Goal: Task Accomplishment & Management: Complete application form

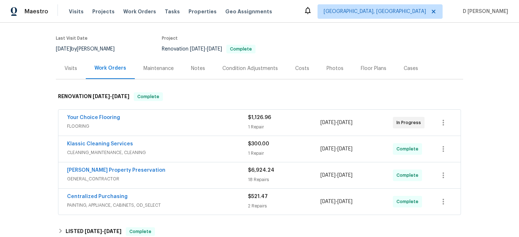
scroll to position [52, 0]
click at [72, 70] on div "Visits" at bounding box center [70, 67] width 13 height 7
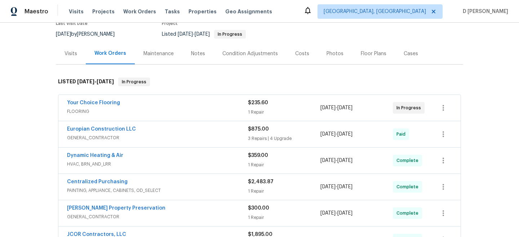
scroll to position [67, 0]
click at [169, 112] on span "FLOORING" at bounding box center [157, 110] width 181 height 7
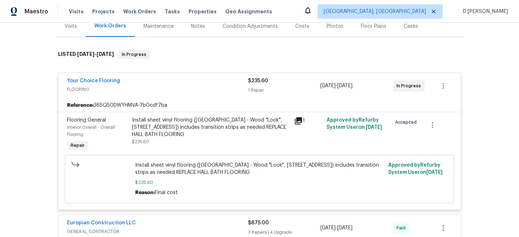
scroll to position [93, 0]
click at [86, 88] on span "FLOORING" at bounding box center [157, 89] width 181 height 7
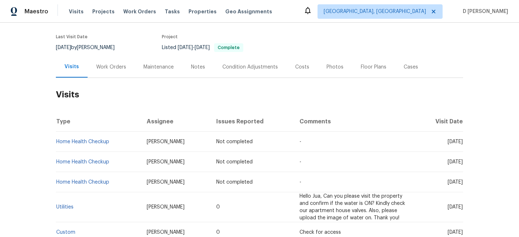
scroll to position [53, 0]
click at [406, 68] on div "Cases" at bounding box center [410, 66] width 14 height 7
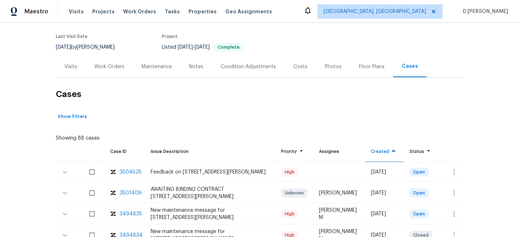
scroll to position [142, 0]
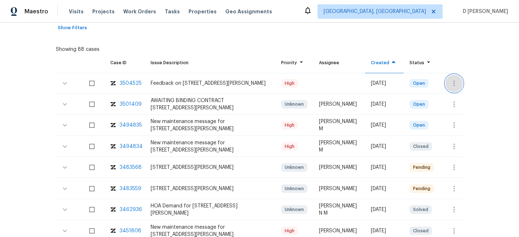
click at [457, 80] on icon "button" at bounding box center [453, 83] width 9 height 9
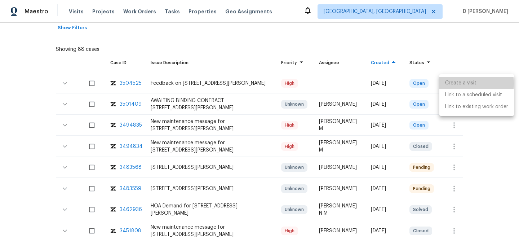
click at [469, 83] on li "Create a visit" at bounding box center [476, 83] width 75 height 12
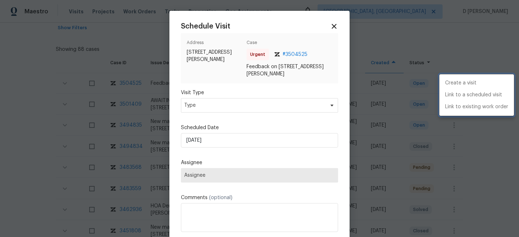
click at [266, 103] on div at bounding box center [259, 118] width 519 height 237
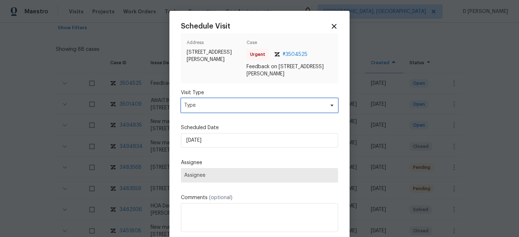
click at [257, 109] on span "Type" at bounding box center [259, 105] width 157 height 14
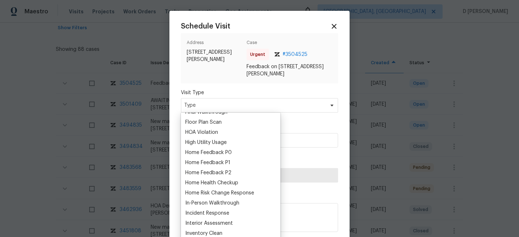
scroll to position [192, 0]
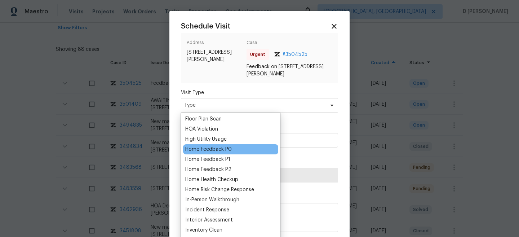
click at [225, 152] on div "Home Feedback P0" at bounding box center [208, 148] width 46 height 7
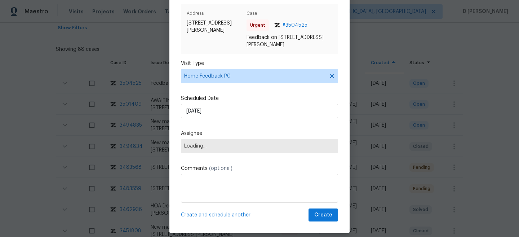
scroll to position [34, 0]
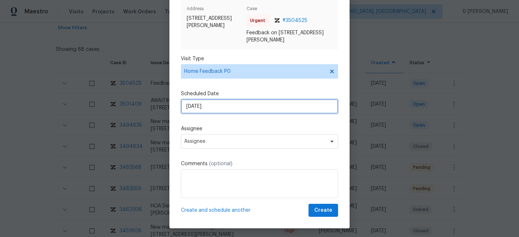
click at [244, 111] on input "[DATE]" at bounding box center [259, 106] width 157 height 14
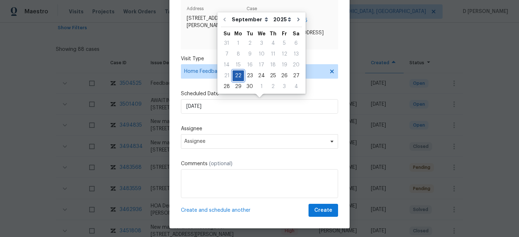
click at [238, 75] on div "22" at bounding box center [238, 76] width 12 height 10
click at [243, 131] on label "Assignee" at bounding box center [259, 128] width 157 height 7
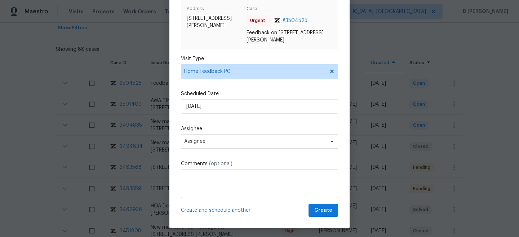
scroll to position [36, 0]
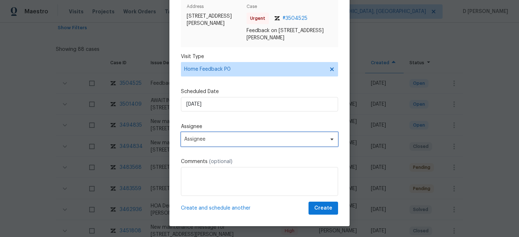
click at [218, 139] on span "Assignee" at bounding box center [254, 139] width 141 height 6
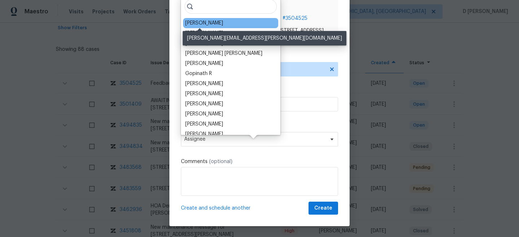
click at [192, 24] on div "[PERSON_NAME]" at bounding box center [204, 22] width 38 height 7
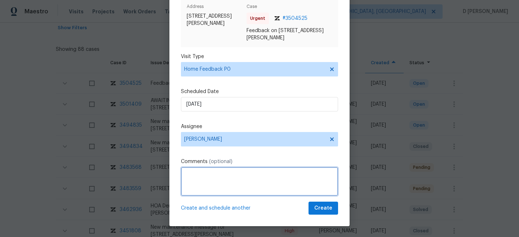
click at [209, 187] on textarea at bounding box center [259, 181] width 157 height 29
click at [286, 174] on textarea "Hello [PERSON_NAME], Received feedback from the" at bounding box center [259, 181] width 157 height 29
paste textarea "buyer states there is screen lock obstructed by lb , was not able to get in wit…"
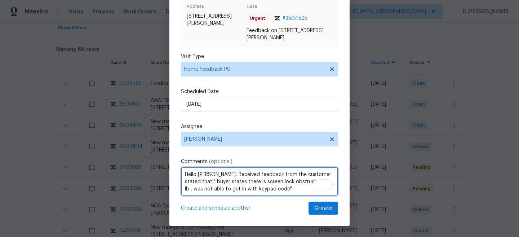
click at [267, 188] on textarea "Hello [PERSON_NAME], Received feedback from the customer stated that " buyer st…" at bounding box center [259, 181] width 157 height 29
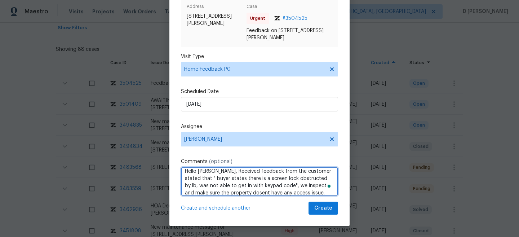
scroll to position [8, 0]
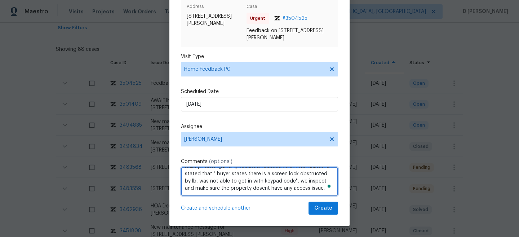
type textarea "Hello [PERSON_NAME], Received feedback from the customer stated that " buyer st…"
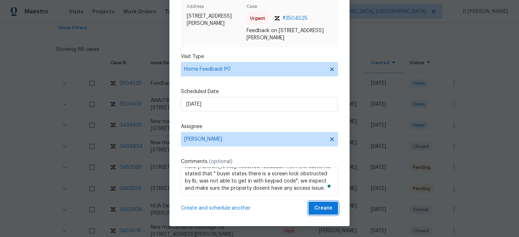
click at [321, 209] on span "Create" at bounding box center [323, 207] width 18 height 9
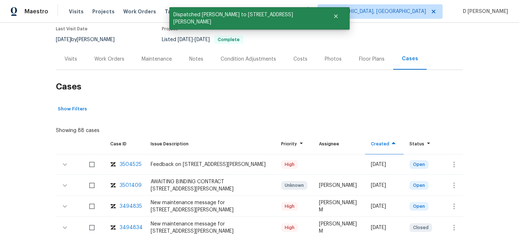
scroll to position [20, 0]
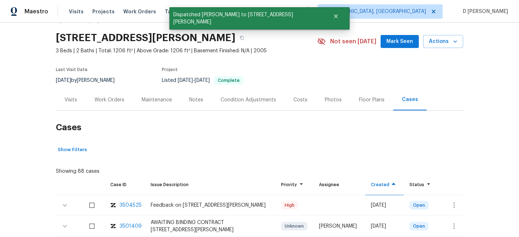
click at [74, 96] on div "Visits" at bounding box center [70, 99] width 13 height 7
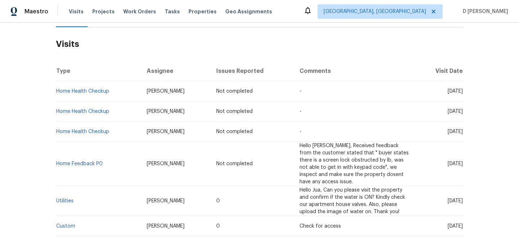
scroll to position [107, 0]
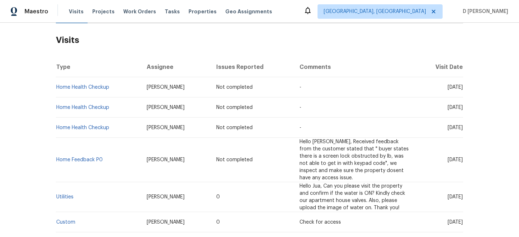
drag, startPoint x: 433, startPoint y: 127, endPoint x: 449, endPoint y: 127, distance: 16.2
click at [449, 127] on span "[DATE]" at bounding box center [454, 127] width 15 height 5
copy span "[DATE]"
drag, startPoint x: 115, startPoint y: 129, endPoint x: 56, endPoint y: 127, distance: 58.7
click at [56, 127] on td "Home Health Checkup" at bounding box center [98, 127] width 85 height 20
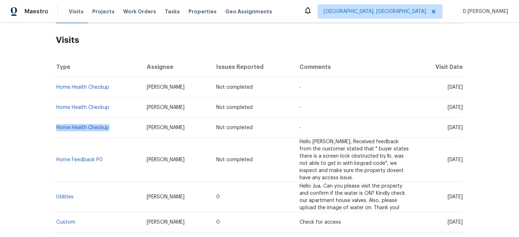
copy link "Home Health Checkup"
drag, startPoint x: 432, startPoint y: 198, endPoint x: 449, endPoint y: 198, distance: 16.9
click at [449, 198] on span "[DATE]" at bounding box center [454, 196] width 15 height 5
copy span "[DATE]"
drag, startPoint x: 80, startPoint y: 197, endPoint x: 57, endPoint y: 196, distance: 23.4
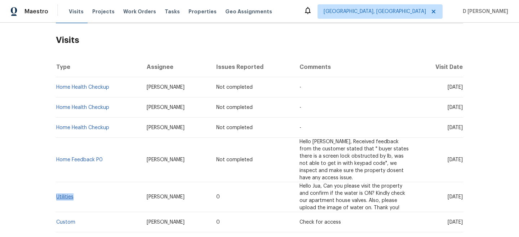
click at [57, 196] on td "Utilities" at bounding box center [98, 197] width 85 height 30
copy link "Utilities"
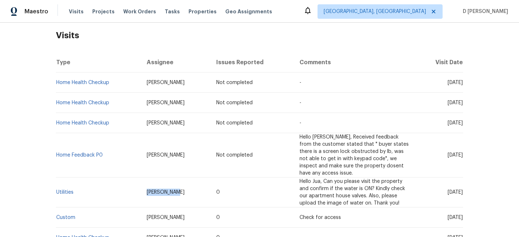
drag, startPoint x: 144, startPoint y: 192, endPoint x: 179, endPoint y: 192, distance: 35.7
click at [179, 192] on td "[PERSON_NAME]" at bounding box center [176, 192] width 70 height 30
copy span "[PERSON_NAME]"
drag, startPoint x: 107, startPoint y: 157, endPoint x: 58, endPoint y: 154, distance: 49.1
click at [58, 154] on td "Home Feedback P0" at bounding box center [98, 155] width 85 height 44
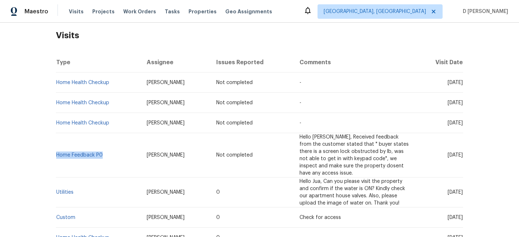
copy link "Home Feedback P0"
drag, startPoint x: 144, startPoint y: 155, endPoint x: 182, endPoint y: 155, distance: 37.8
click at [182, 155] on td "[PERSON_NAME]" at bounding box center [176, 155] width 70 height 44
copy span "[PERSON_NAME]"
drag, startPoint x: 104, startPoint y: 158, endPoint x: 57, endPoint y: 154, distance: 47.4
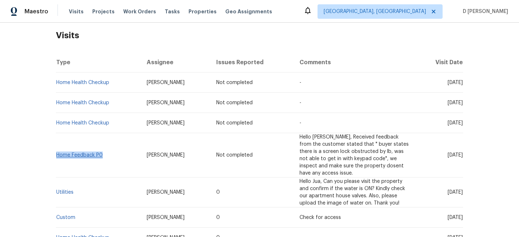
click at [57, 154] on td "Home Feedback P0" at bounding box center [98, 155] width 85 height 44
copy link "Home Feedback P0"
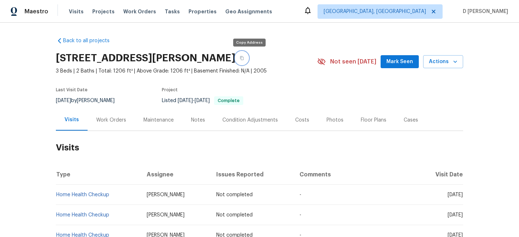
click at [248, 61] on button "button" at bounding box center [241, 57] width 13 height 13
